Goal: Feedback & Contribution: Leave review/rating

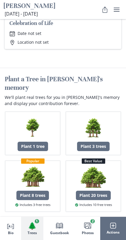
scroll to position [480, 0]
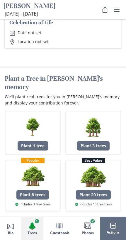
click at [32, 229] on span "🌲" at bounding box center [32, 225] width 9 height 8
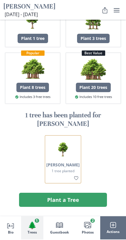
scroll to position [589, 0]
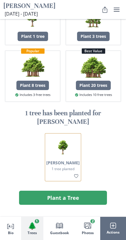
click at [86, 229] on span "Images" at bounding box center [88, 226] width 8 height 8
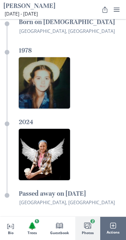
scroll to position [1179, 0]
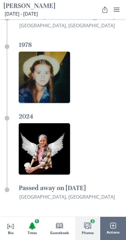
click at [56, 227] on icon "Book" at bounding box center [59, 225] width 7 height 7
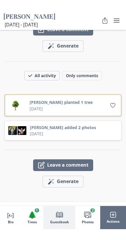
scroll to position [870, 0]
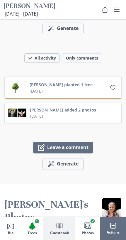
click at [49, 123] on div "Leave a comment Magic wand Generate comment Generate" at bounding box center [63, 146] width 117 height 47
click at [47, 142] on button "Leave a comment" at bounding box center [63, 148] width 60 height 12
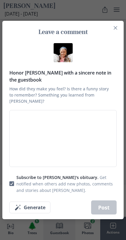
click at [27, 120] on textarea "Honor [PERSON_NAME] with a sincere note in the guestbook How did they make you …" at bounding box center [62, 138] width 107 height 57
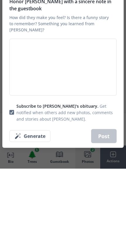
type textarea "N"
type textarea "x"
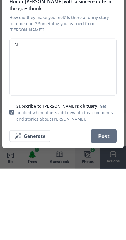
type textarea "No"
type textarea "x"
type textarea "Nom"
type textarea "x"
type textarea "Mom"
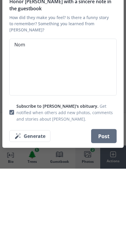
type textarea "x"
type textarea "Mom"
type textarea "x"
type textarea "Mom,"
type textarea "x"
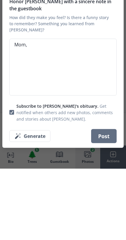
type textarea "Mom,"
type textarea "x"
type textarea "Mom, I"
type textarea "x"
type textarea "Mom, Im"
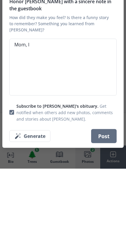
type textarea "x"
type textarea "Mom, I’m"
type textarea "x"
type textarea "Mom, I’m"
type textarea "x"
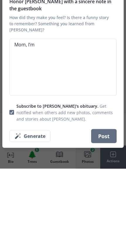
type textarea "Mom, I’m f"
type textarea "x"
type textarea "Mom, I’m fu"
type textarea "x"
type textarea "Mom, I’m fun"
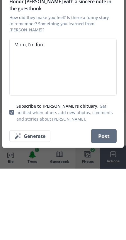
type textarea "x"
type textarea "Mom, I’m funk"
type textarea "x"
type textarea "Mom, I’m fun"
type textarea "x"
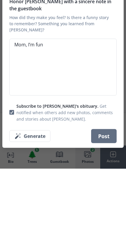
type textarea "Mom, I’m funi"
type textarea "x"
type textarea "Mom, I’m funis"
type textarea "x"
type textarea "Mom, I’m finishing"
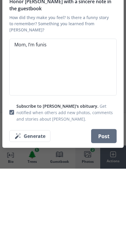
type textarea "x"
type textarea "Mom, I’m finishing"
type textarea "x"
type textarea "Mom, I’m finishing s"
type textarea "x"
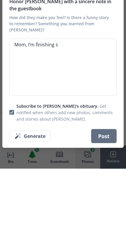
type textarea "Mom, I’m finishing sc"
type textarea "x"
type textarea "Mom, I’m finishing school"
type textarea "x"
type textarea "Mom, I’m finishing school"
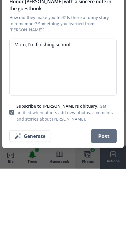
type textarea "x"
type textarea "Mom, I’m finishing school f"
type textarea "x"
type textarea "Mom, I’m finishing school fo"
type textarea "x"
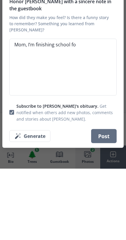
type textarea "Mom, I’m finishing school for"
type textarea "x"
type textarea "Mom, I’m finishing school for"
type textarea "x"
type textarea "Mom, I’m finishing school for t"
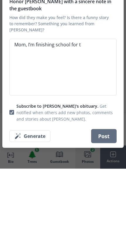
type textarea "x"
type textarea "Mom, I’m finishing school for to"
type textarea "x"
type textarea "Mom, I’m finishing school for tou"
type textarea "x"
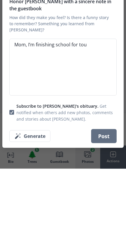
type textarea "Mom, I’m finishing school for you"
type textarea "x"
type textarea "Mom, I’m finishing school for you"
type textarea "x"
type textarea "Mom, I’m finishing school for you"
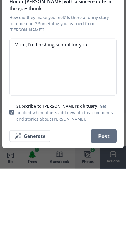
type textarea "x"
type textarea "Mom, I’m finishing school for you."
type textarea "x"
type textarea "Mom, I’m finishing school for you."
type textarea "x"
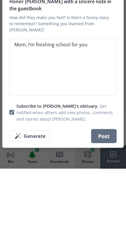
type textarea "Mom, I’m finishing school for you. T"
type textarea "x"
type textarea "Mom, I’m finishing school for you. Th"
type textarea "x"
type textarea "Mom, I’m finishing school for you. Tha"
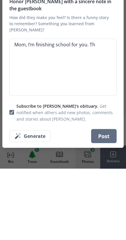
type textarea "x"
type textarea "Mom, I’m finishing school for you. That"
type textarea "x"
type textarea "Mom, I’m finishing school for you. Thats"
type textarea "x"
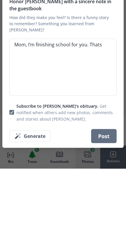
type textarea "Mom, I’m finishing school for you. That’s"
type textarea "x"
type textarea "Mom, I’m finishing school for you. That’s"
type textarea "x"
type textarea "Mom, I’m finishing school for you. That’s o"
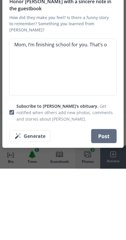
type textarea "x"
type textarea "Mom, I’m finishing school for you. That’s on"
type textarea "x"
type textarea "Mom, I’m finishing school for you. That’s one"
type textarea "x"
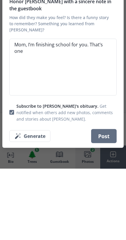
type textarea "Mom, I’m finishing school for you. That’s one"
type textarea "x"
type textarea "Mom, I’m finishing school for you. That’s one t"
type textarea "x"
type textarea "Mom, I’m finishing school for you. That’s one th"
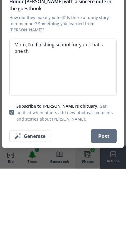
type textarea "x"
type textarea "Mom, I’m finishing school for you. That’s one thi"
type textarea "x"
type textarea "Mom, I’m finishing school for you. That’s one thing"
type textarea "x"
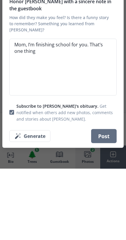
type textarea "Mom, I’m finishing school for you. That’s one thing"
type textarea "x"
type textarea "Mom, I’m finishing school for you. That’s one thing y"
type textarea "x"
type textarea "Mom, I’m finishing school for you. That’s one thing yo"
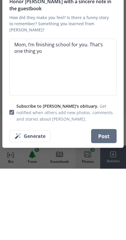
type textarea "x"
type textarea "Mom, I’m finishing school for you. That’s one thing you"
type textarea "x"
type textarea "Mom, I’m finishing school for you. That’s one thing you"
type textarea "x"
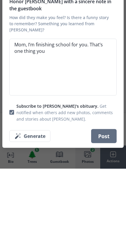
type textarea "Mom, I’m finishing school for you. That’s one thing you a"
type textarea "x"
type textarea "Mom, I’m finishing school for you. That’s one thing you al"
type textarea "x"
type textarea "Mom, I’m finishing school for you. That’s one thing you alw"
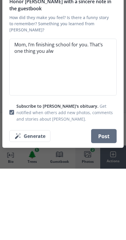
type textarea "x"
type textarea "Mom, I’m finishing school for you. That’s one thing you [PERSON_NAME]"
type textarea "x"
type textarea "Mom, I’m finishing school for you. That’s one thing you always"
type textarea "x"
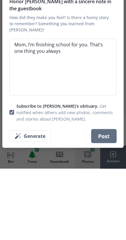
type textarea "Mom, I’m finishing school for you. That’s one thing you always"
type textarea "x"
type textarea "Mom, I’m finishing school for you. That’s one thing you always w"
type textarea "x"
type textarea "Mom, I’m finishing school for you. That’s one thing you always wa"
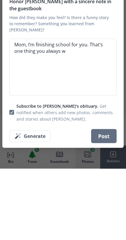
type textarea "x"
type textarea "Mom, I’m finishing school for you. That’s one thing you always wanted"
type textarea "x"
type textarea "Mom, I’m finishing school for you. That’s one thing you always wanted"
type textarea "x"
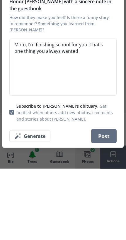
type textarea "Mom, I’m finishing school for you. That’s one thing you always wanted me"
type textarea "x"
type textarea "Mom, I’m finishing school for you. That’s one thing you always wanted me"
type textarea "x"
type textarea "Mom, I’m finishing school for you. That’s one thing you always wanted me to"
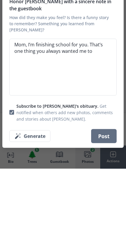
type textarea "x"
type textarea "Mom, I’m finishing school for you. That’s one thing you always wanted me to"
type textarea "x"
type textarea "Mom, I’m finishing school for you. That’s one thing you always wanted me to do"
type textarea "x"
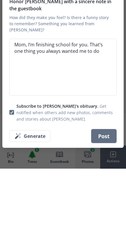
type textarea "Mom, I’m finishing school for you. That’s one thing you always wanted me to do"
type textarea "x"
type textarea "Mom, I’m finishing school for you. That’s one thing you always wanted me to do."
type textarea "x"
type textarea "Mom, I’m finishing school for you. That’s one thing you always wanted me to do."
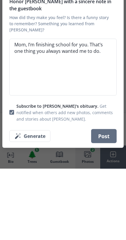
type textarea "x"
type textarea "Mom, I’m finishing school for you. That’s one thing you always wanted me to do.…"
type textarea "x"
type textarea "Mom, I’m finishing school for you. That’s one thing you always wanted me to do."
type textarea "x"
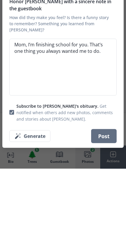
type textarea "Mom, I’m finishing school for you. That’s one thing you always wanted me to do.…"
type textarea "x"
type textarea "Mom, I’m finishing school for you. That’s one thing you always wanted me to do.…"
type textarea "x"
type textarea "Mom, I’m finishing school for you. That’s one thing you always wanted me to do.…"
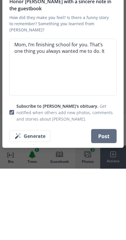
type textarea "x"
type textarea "Mom, I’m finishing school for you. That’s one thing you always wanted me to do.…"
type textarea "x"
type textarea "Mom, I’m finishing school for you. That’s one thing you always wanted me to do.…"
type textarea "x"
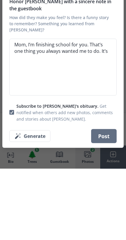
type textarea "Mom, I’m finishing school for you. That’s one thing you always wanted me to do.…"
type textarea "x"
type textarea "Mom, I’m finishing school for you. That’s one thing you always wanted me to do.…"
type textarea "x"
type textarea "Mom, I’m finishing school for you. That’s one thing you always wanted me to do.…"
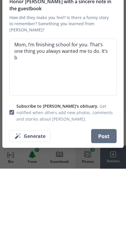
type textarea "x"
type textarea "Mom, I’m finishing school for you. That’s one thing you always wanted me to do.…"
type textarea "x"
type textarea "Mom, I’m finishing school for you. That’s one thing you always wanted me to do.…"
type textarea "x"
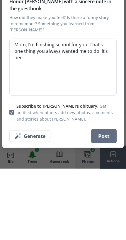
type textarea "Mom, I’m finishing school for you. That’s one thing you always wanted me to do.…"
type textarea "x"
type textarea "Mom, I’m finishing school for you. That’s one thing you always wanted me to do.…"
type textarea "x"
type textarea "Mom, I’m finishing school for you. That’s one thing you always wanted me to do.…"
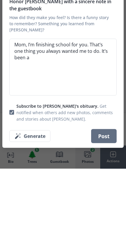
type textarea "x"
type textarea "Mom, I’m finishing school for you. That’s one thing you always wanted me to do.…"
type textarea "x"
type textarea "Mom, I’m finishing school for you. That’s one thing you always wanted me to do.…"
type textarea "x"
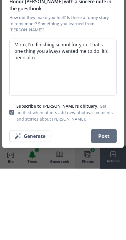
type textarea "Mom, I’m finishing school for you. That’s one thing you always wanted me to do.…"
type textarea "x"
type textarea "Mom, I’m finishing school for you. That’s one thing you always wanted me to do.…"
type textarea "x"
type textarea "Mom, I’m finishing school for you. That’s one thing you always wanted me to do.…"
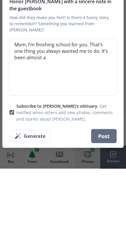
type textarea "x"
type textarea "Mom, I’m finishing school for you. That’s one thing you always wanted me to do.…"
type textarea "x"
type textarea "Mom, I’m finishing school for you. That’s one thing you always wanted me to do.…"
type textarea "x"
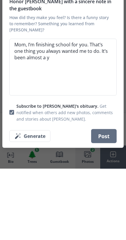
type textarea "Mom, I’m finishing school for you. That’s one thing you always wanted me to do.…"
type textarea "x"
type textarea "Mom, I’m finishing school for you. That’s one thing you always wanted me to do.…"
type textarea "x"
type textarea "Mom, I’m finishing school for you. That’s one thing you always wanted me to do.…"
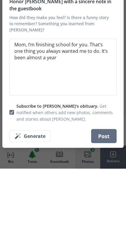
type textarea "x"
type textarea "Mom, I’m finishing school for you. That’s one thing you always wanted me to do.…"
type textarea "x"
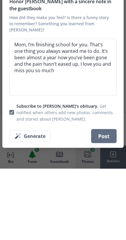
click at [51, 110] on textarea "Mom, I’m finishing school for you. That’s one thing you always wanted me to do.…" at bounding box center [62, 138] width 107 height 57
click at [66, 174] on span "Get notified when others add new photos, comments and stories about [PERSON_NAM…" at bounding box center [64, 183] width 96 height 18
click at [9, 183] on input "Subscribe to [PERSON_NAME]'s obituary. Get notified when others add new photos,…" at bounding box center [9, 183] width 0 height 0
click at [15, 174] on label "Subscribe to [PERSON_NAME]'s obituary. Get notified when others add new photos,…" at bounding box center [62, 183] width 107 height 19
click at [9, 183] on input "Subscribe to [PERSON_NAME]'s obituary. Get notified when others add new photos,…" at bounding box center [9, 183] width 0 height 0
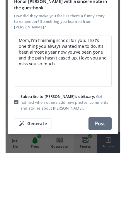
scroll to position [941, 0]
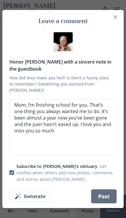
click at [97, 194] on button "Post" at bounding box center [103, 196] width 25 height 14
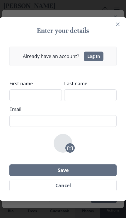
click at [111, 24] on header "Enter your details" at bounding box center [63, 31] width 112 height 18
click at [94, 54] on link "Log In" at bounding box center [94, 56] width 20 height 9
